Goal: Task Accomplishment & Management: Manage account settings

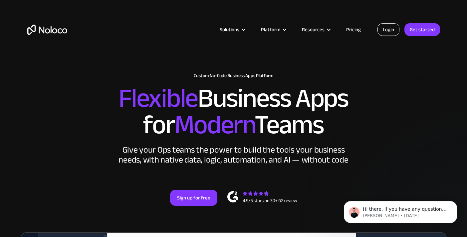
click at [392, 27] on link "Login" at bounding box center [388, 29] width 22 height 13
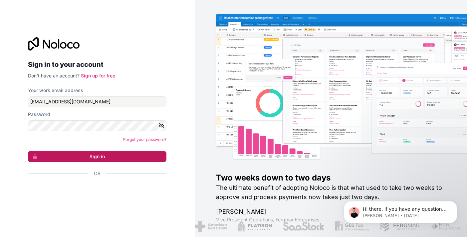
click at [118, 155] on button "Sign in" at bounding box center [97, 156] width 138 height 11
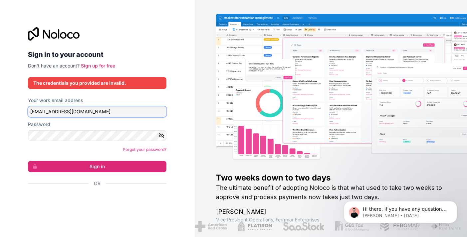
click at [114, 109] on input "meadowsrebecca97@gmail.com" at bounding box center [97, 112] width 138 height 11
drag, startPoint x: 114, startPoint y: 109, endPoint x: -13, endPoint y: 112, distance: 127.5
click at [0, 112] on html "Sign in to your account Don't have an account? Sign up for free The credentials…" at bounding box center [233, 118] width 467 height 237
type input "[PERSON_NAME][EMAIL_ADDRESS][DOMAIN_NAME]"
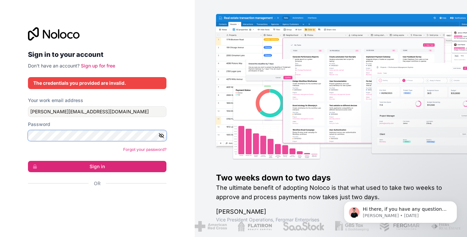
click at [24, 134] on div "Sign in to your account Don't have an account? Sign up for free The credentials…" at bounding box center [97, 119] width 149 height 204
click at [45, 175] on form "Your work email address r.meadows@nexusearthgroup.com Password Forgot your pass…" at bounding box center [97, 153] width 138 height 113
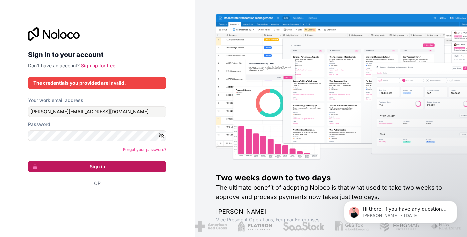
click at [50, 167] on button "Sign in" at bounding box center [97, 166] width 138 height 11
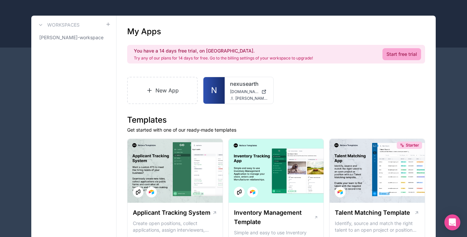
scroll to position [29, 0]
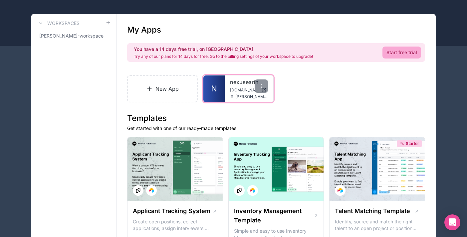
click at [219, 90] on link "N" at bounding box center [213, 89] width 21 height 27
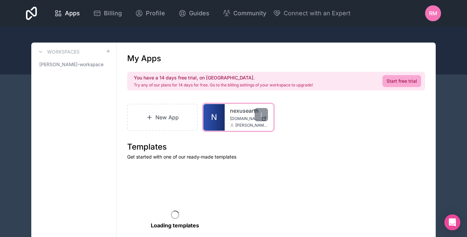
click at [214, 121] on span "N" at bounding box center [214, 117] width 6 height 11
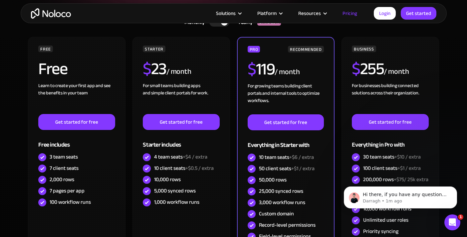
scroll to position [140, 0]
